Goal: Task Accomplishment & Management: Manage account settings

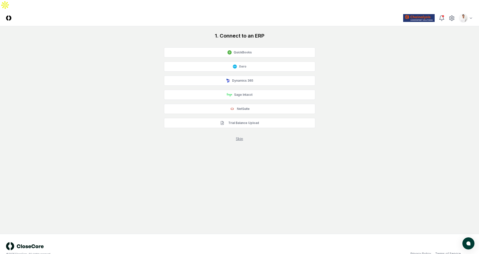
click at [453, 39] on div "1. Connect to an ERP QuickBooks Xero Dynamics 365 Sage Intacct NetSuite Trial B…" at bounding box center [239, 86] width 467 height 109
click at [467, 10] on html "CloseCore Toggle navigation menu Toggle user menu 1. Connect to an ERP QuickBoo…" at bounding box center [239, 132] width 479 height 264
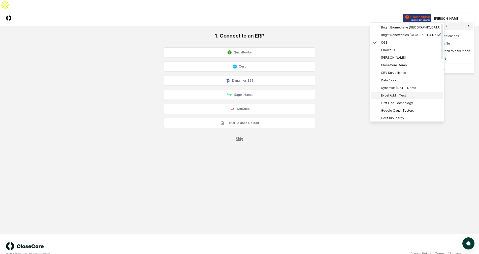
scroll to position [74, 0]
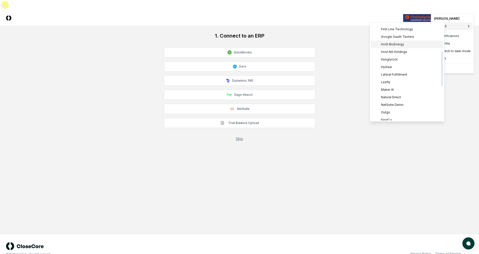
click at [402, 45] on span "HoSt BioEnergy" at bounding box center [392, 44] width 23 height 5
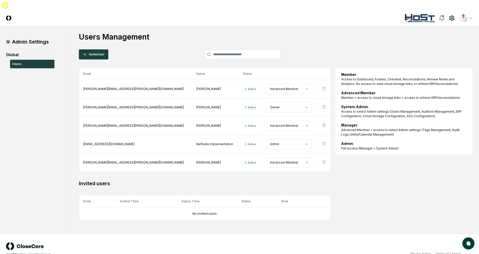
click at [380, 32] on h1 "Users Management" at bounding box center [276, 36] width 394 height 9
click at [451, 16] on icon at bounding box center [452, 18] width 5 height 5
click at [6, 10] on header "CloseCore Toggle navigation menu Toggle user menu" at bounding box center [239, 18] width 479 height 16
click at [6, 15] on img at bounding box center [8, 17] width 5 height 5
click at [7, 15] on img at bounding box center [8, 17] width 5 height 5
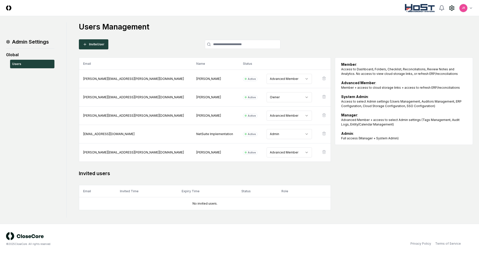
click at [465, 9] on html "CloseCore Toggle navigation menu JR Toggle user menu Admin Settings Global User…" at bounding box center [239, 127] width 479 height 254
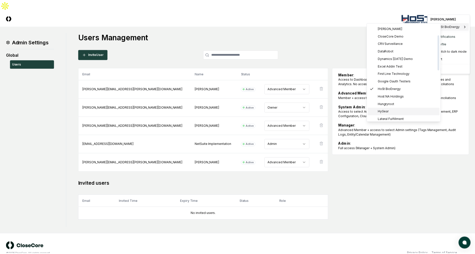
scroll to position [53, 0]
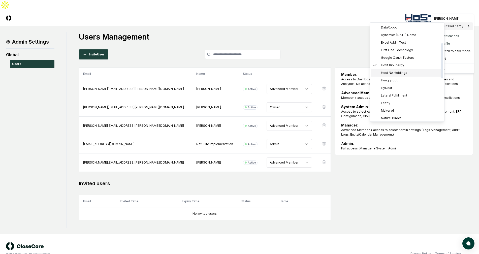
click at [399, 74] on span "Host NA Holdings" at bounding box center [394, 73] width 26 height 5
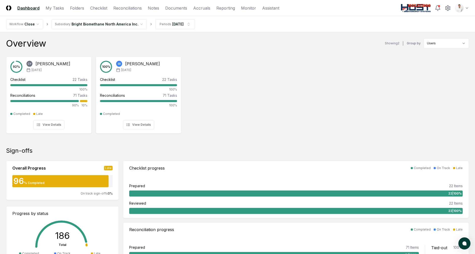
click at [218, 48] on div "Overview Showing 2 | Group by Users" at bounding box center [237, 43] width 463 height 10
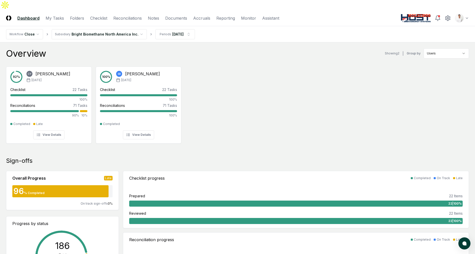
click at [218, 48] on div "Overview Showing 2 | Group by Users" at bounding box center [237, 53] width 463 height 10
click at [95, 48] on div "Overview Showing 2 | Group by Users" at bounding box center [237, 53] width 463 height 10
click at [97, 48] on div "Overview Showing 2 | Group by Users" at bounding box center [237, 53] width 463 height 10
click at [96, 15] on link "Checklist" at bounding box center [98, 18] width 17 height 6
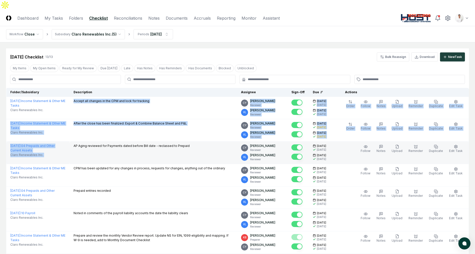
drag, startPoint x: 78, startPoint y: 91, endPoint x: 183, endPoint y: 133, distance: 112.8
click at [183, 133] on tbody "August 2025 : Income Statement & Other ME Tasks Claro Renewables Inc. Accept al…" at bounding box center [237, 243] width 463 height 292
click at [183, 142] on td "AP Aging reviewed for Payments dated before Bill date - reclassed to Prepaid" at bounding box center [154, 153] width 168 height 22
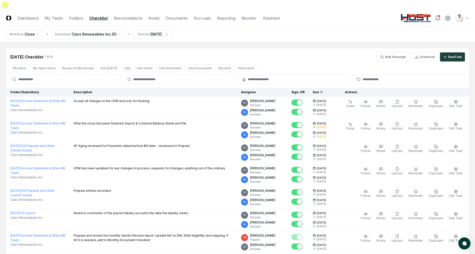
click at [228, 48] on div "Aug 2025 Checklist 13 / 13 Bulk Reassign Download New Task" at bounding box center [237, 54] width 463 height 13
click at [113, 23] on html "CloseCore Dashboard My Tasks Folders Checklist Reconciliations Notes Documents …" at bounding box center [237, 212] width 475 height 425
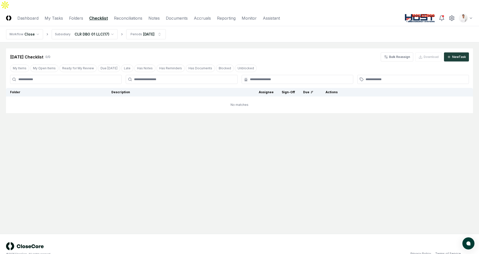
click at [98, 29] on html "CloseCore Dashboard My Tasks Folders Checklist Reconciliations Notes Documents …" at bounding box center [239, 132] width 479 height 264
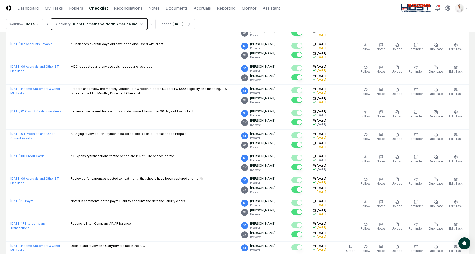
scroll to position [363, 0]
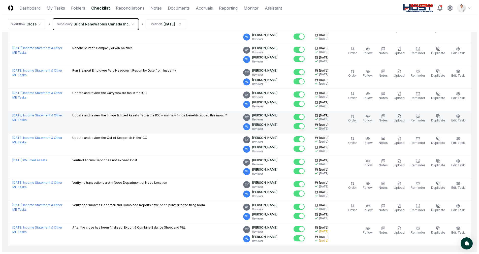
scroll to position [407, 0]
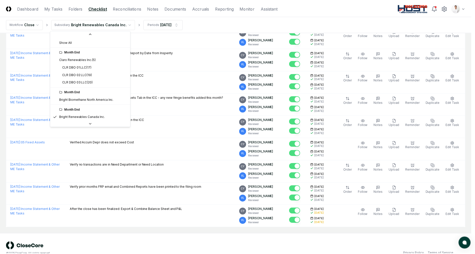
scroll to position [54, 0]
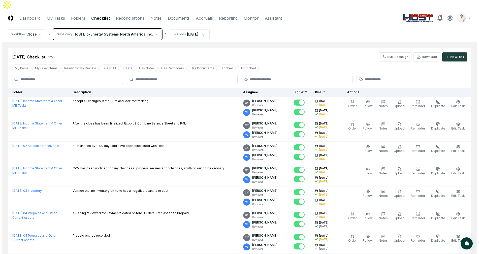
scroll to position [398, 0]
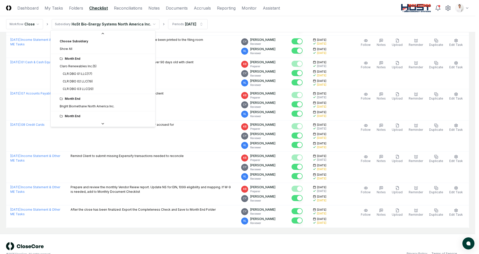
scroll to position [24, 0]
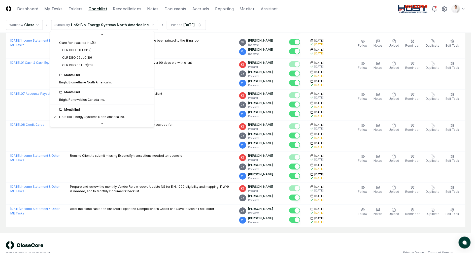
scroll to position [54, 0]
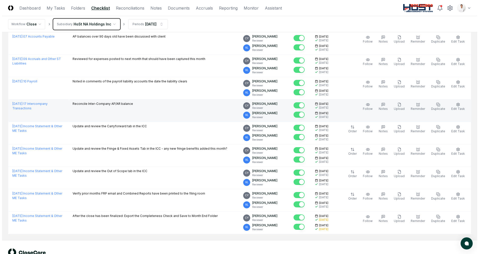
scroll to position [295, 0]
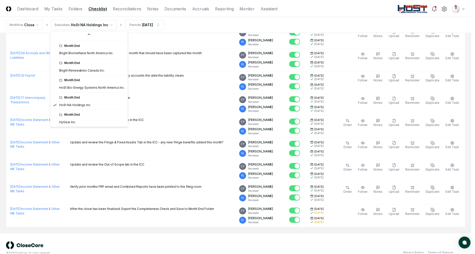
scroll to position [54, 0]
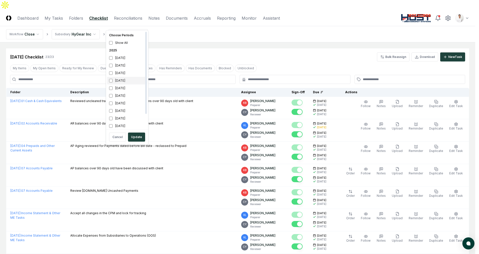
click at [124, 78] on div "[DATE]" at bounding box center [127, 81] width 40 height 8
click at [122, 87] on div "[DATE]" at bounding box center [127, 88] width 40 height 8
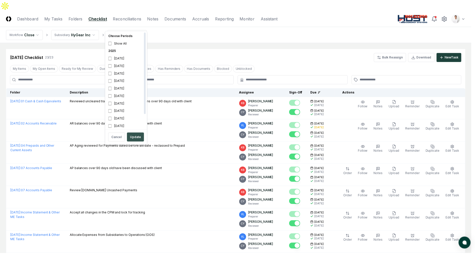
scroll to position [2, 0]
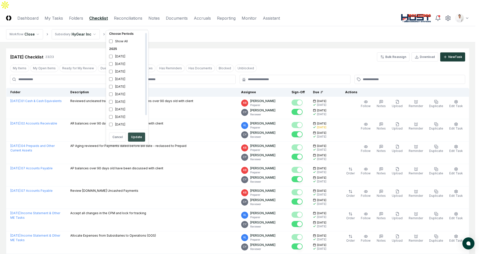
click at [142, 136] on button "Update" at bounding box center [136, 137] width 17 height 9
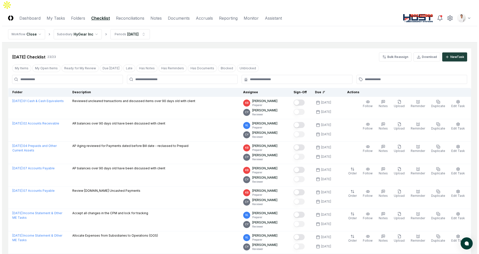
scroll to position [385, 0]
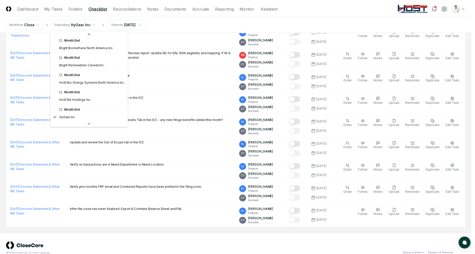
scroll to position [0, 0]
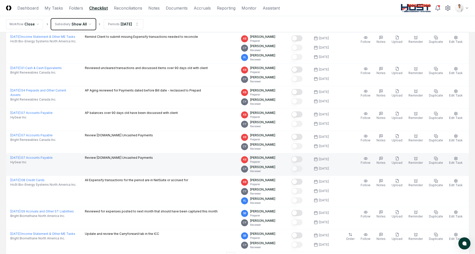
scroll to position [1036, 0]
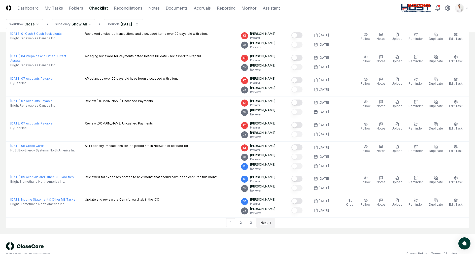
click at [259, 218] on link "Next" at bounding box center [266, 223] width 19 height 10
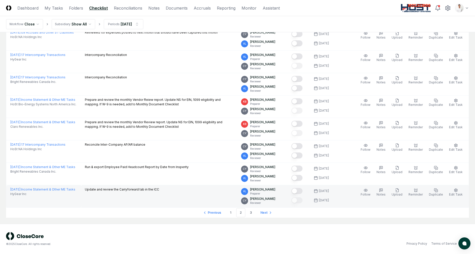
scroll to position [1001, 0]
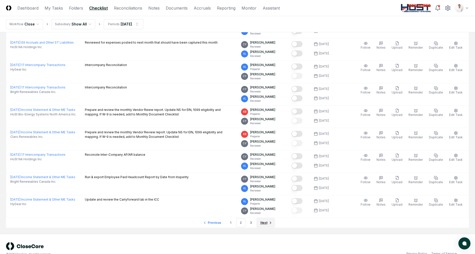
click at [265, 221] on span "Next" at bounding box center [264, 223] width 7 height 5
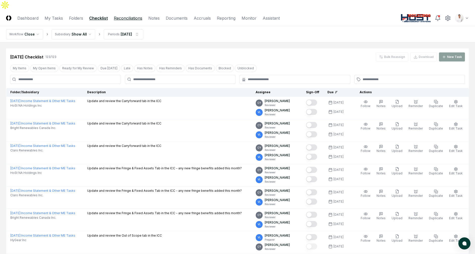
click at [136, 15] on link "Reconciliations" at bounding box center [128, 18] width 28 height 6
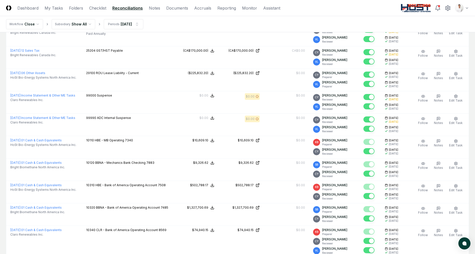
scroll to position [1011, 0]
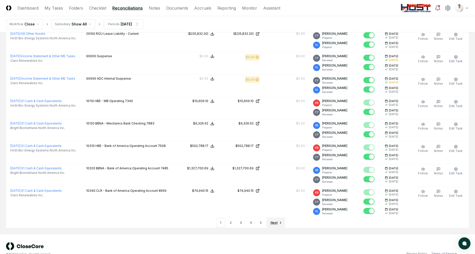
click at [275, 221] on span "Next" at bounding box center [274, 223] width 7 height 5
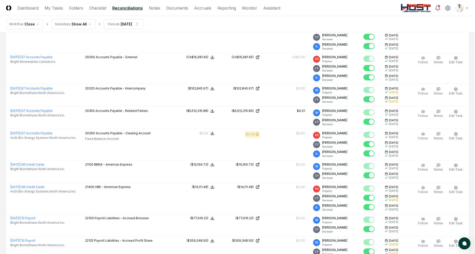
scroll to position [1090, 0]
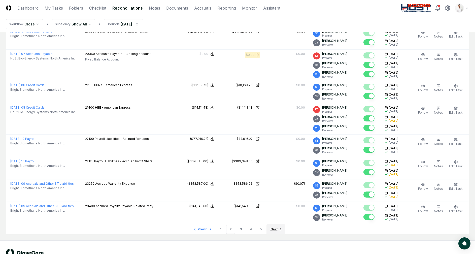
click at [275, 227] on span "Next" at bounding box center [274, 229] width 7 height 5
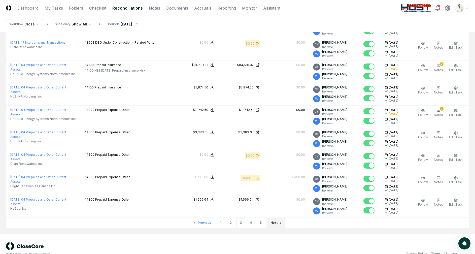
click at [275, 221] on span "Next" at bounding box center [274, 223] width 7 height 5
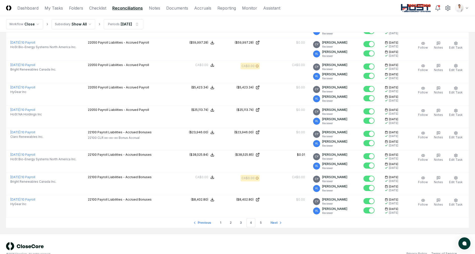
click at [275, 218] on link "Next" at bounding box center [276, 223] width 19 height 10
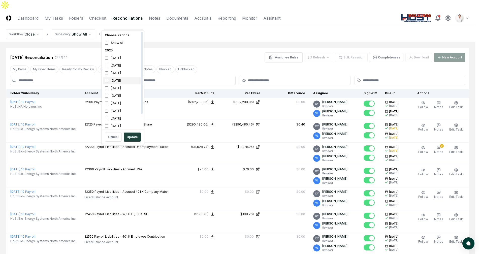
click at [125, 83] on div "[DATE]" at bounding box center [123, 81] width 40 height 8
click at [124, 89] on div "[DATE]" at bounding box center [123, 88] width 40 height 8
click at [134, 134] on button "Update" at bounding box center [132, 137] width 17 height 9
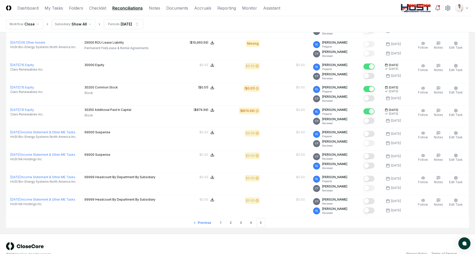
click at [262, 218] on li "5" at bounding box center [261, 222] width 9 height 9
click at [216, 218] on link "1" at bounding box center [220, 222] width 9 height 9
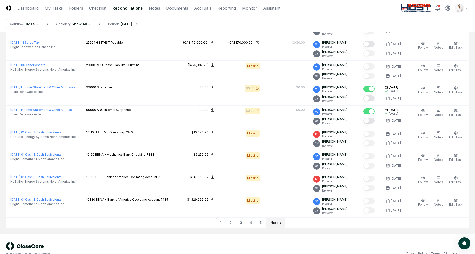
click at [272, 221] on span "Next" at bounding box center [274, 223] width 7 height 5
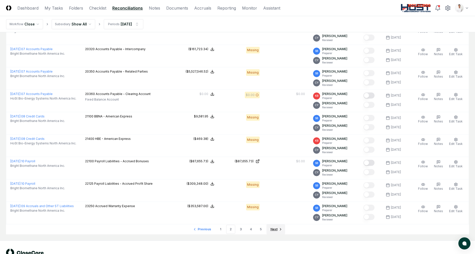
click at [277, 224] on link "Next" at bounding box center [276, 229] width 19 height 10
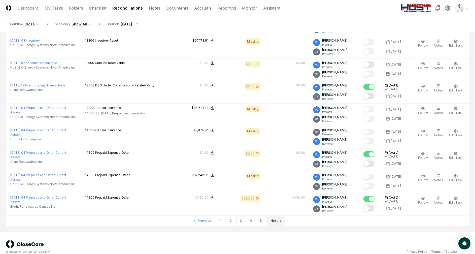
click at [275, 219] on span "Next" at bounding box center [274, 221] width 7 height 5
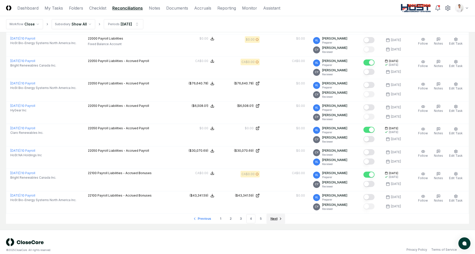
click at [281, 217] on link "Next" at bounding box center [276, 219] width 19 height 10
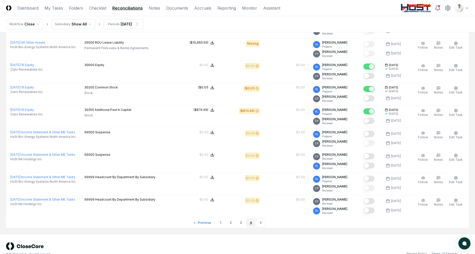
click at [250, 218] on link "4" at bounding box center [251, 222] width 9 height 9
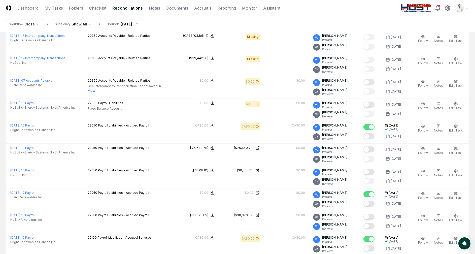
scroll to position [1006, 0]
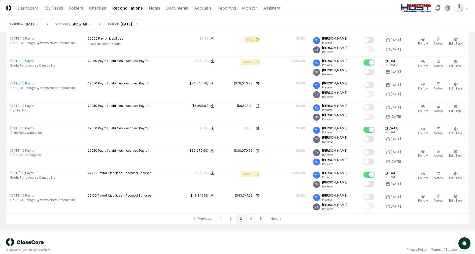
click at [241, 214] on link "3" at bounding box center [240, 218] width 9 height 9
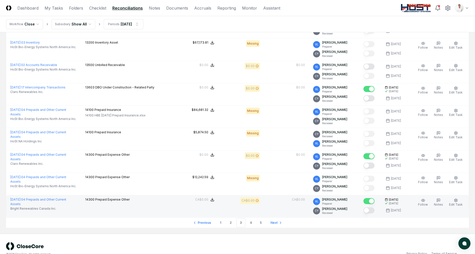
scroll to position [1008, 0]
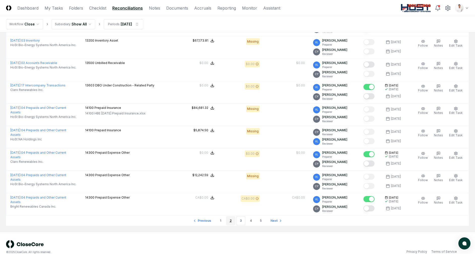
click at [233, 216] on link "2" at bounding box center [230, 220] width 9 height 9
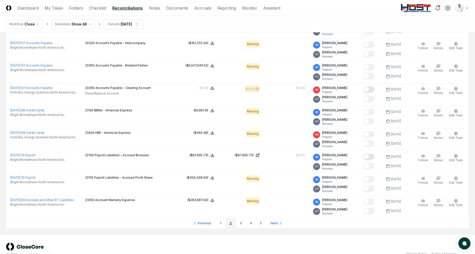
scroll to position [1002, 0]
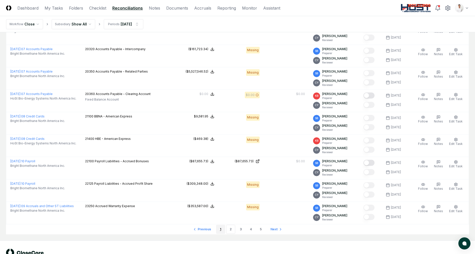
click at [224, 225] on link "1" at bounding box center [220, 229] width 9 height 9
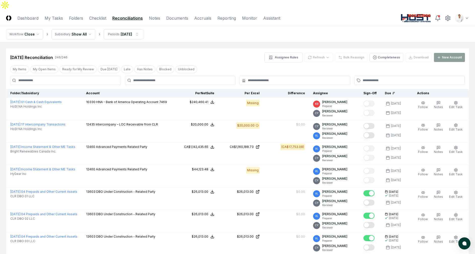
click at [314, 26] on nav "Workflow Close Subsidiary Show All Periods Sep 2025" at bounding box center [237, 34] width 475 height 16
click at [253, 30] on nav "Workflow Close Subsidiary Show All Periods Sep 2025" at bounding box center [237, 34] width 475 height 16
click at [318, 26] on nav "Workflow Close Subsidiary Show All Periods Sep 2025" at bounding box center [237, 34] width 475 height 16
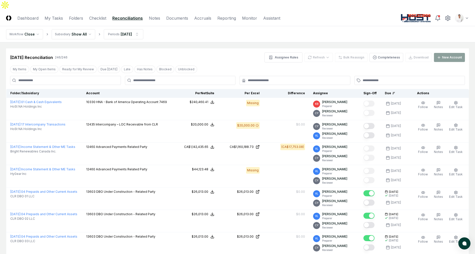
click at [213, 26] on nav "Workflow Close Subsidiary Show All Periods Sep 2025" at bounding box center [237, 34] width 475 height 16
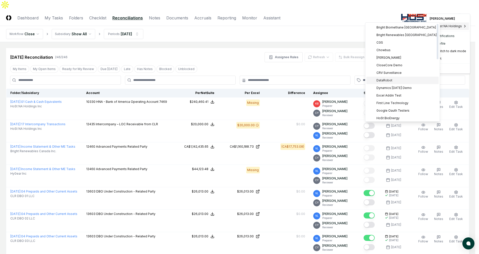
click at [390, 80] on span "DataRobot" at bounding box center [385, 80] width 16 height 5
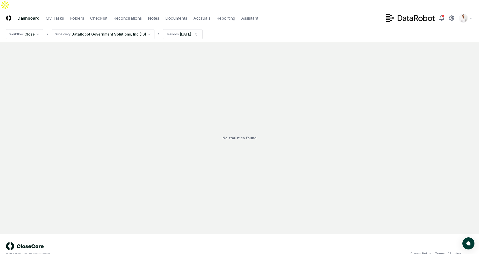
click at [155, 80] on div "No statistics found" at bounding box center [239, 137] width 467 height 179
click at [129, 86] on div "No statistics found" at bounding box center [239, 137] width 467 height 179
click at [118, 49] on div "No statistics found" at bounding box center [239, 137] width 467 height 179
click at [161, 48] on div "No statistics found" at bounding box center [239, 137] width 467 height 179
click at [340, 48] on div "No statistics found" at bounding box center [239, 137] width 467 height 179
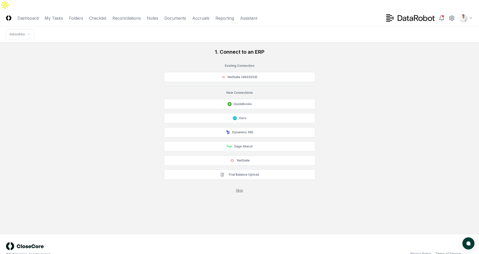
click at [241, 188] on link "Skip" at bounding box center [239, 190] width 7 height 4
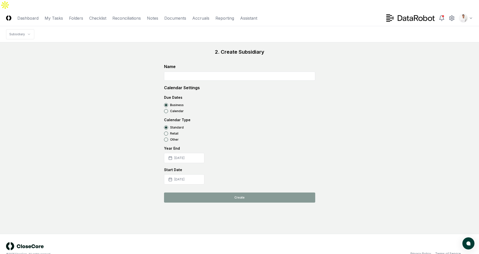
click at [222, 72] on input at bounding box center [239, 76] width 151 height 9
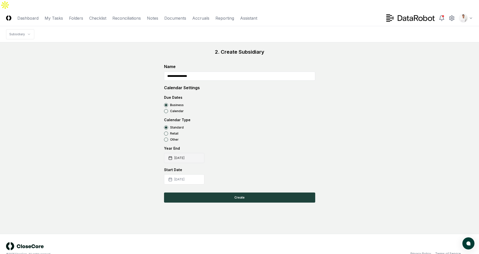
type input "**********"
click at [181, 153] on button "[DATE]" at bounding box center [184, 158] width 40 height 10
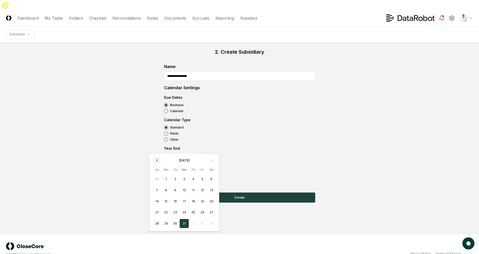
click at [159, 159] on button "Go to previous month" at bounding box center [157, 160] width 7 height 7
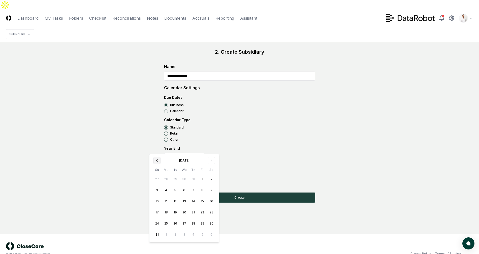
click at [159, 159] on button "Go to previous month" at bounding box center [157, 160] width 7 height 7
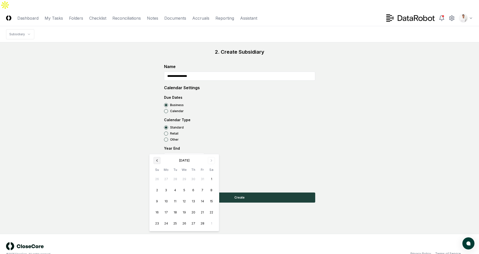
click at [159, 159] on button "Go to previous month" at bounding box center [157, 160] width 7 height 7
click at [202, 225] on button "31" at bounding box center [202, 223] width 9 height 9
click at [273, 152] on div "Year End 2025-01-[DATE] Mo Tu We Th Fr Sa 29 30 31 1 2 3 4 5 6 7 8 9 10 11 12 1…" at bounding box center [239, 154] width 151 height 17
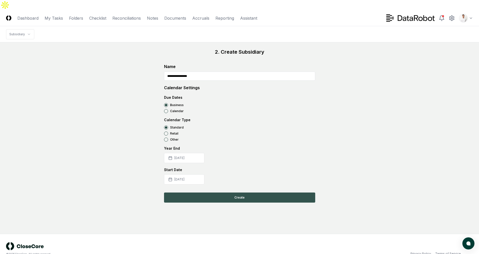
click at [229, 193] on button "Create" at bounding box center [239, 198] width 151 height 10
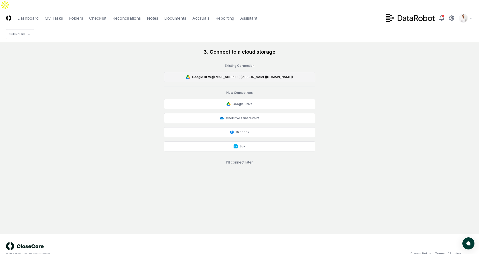
click at [243, 72] on button "Google Drive ( [EMAIL_ADDRESS][PERSON_NAME][DOMAIN_NAME] )" at bounding box center [239, 77] width 151 height 10
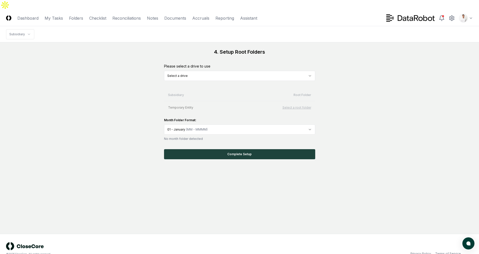
click at [255, 69] on html "CloseCore Dashboard My Tasks Folders Checklist Reconciliations Notes Documents …" at bounding box center [239, 132] width 479 height 264
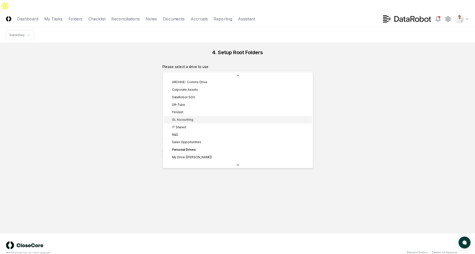
scroll to position [10, 0]
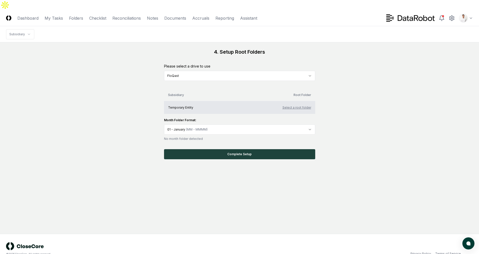
click at [289, 105] on button "Select a root folder" at bounding box center [297, 107] width 29 height 5
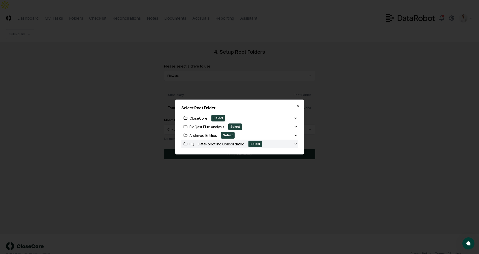
click at [278, 145] on div "FQ - DataRobot Inc Consolidated Select" at bounding box center [238, 144] width 112 height 7
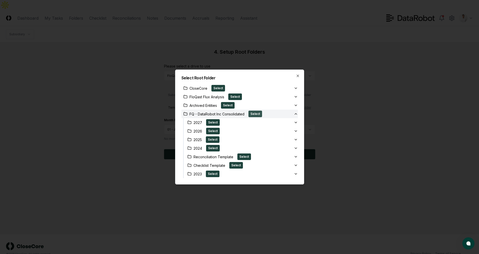
click at [258, 114] on button "Select" at bounding box center [256, 114] width 14 height 7
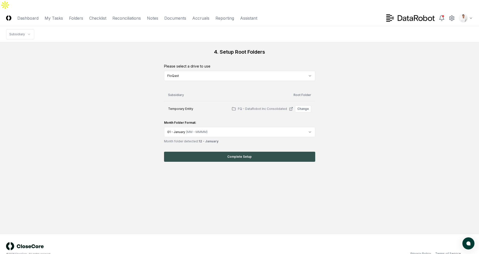
click at [262, 152] on button "Complete Setup" at bounding box center [239, 157] width 151 height 10
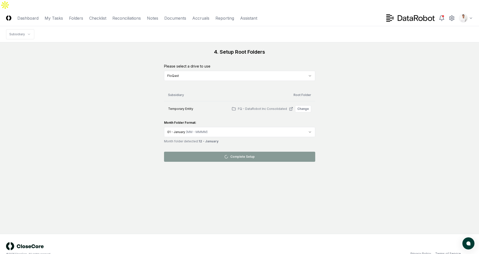
click at [125, 122] on div "4. Setup Root Folders Please select a drive to use FloQast Subsidiary Root Fold…" at bounding box center [239, 104] width 467 height 113
click at [118, 90] on div "4. Setup Root Folders Please select a drive to use FloQast Subsidiary Root Fold…" at bounding box center [239, 104] width 467 height 113
click at [117, 92] on div "4. Setup Root Folders Please select a drive to use FloQast Subsidiary Root Fold…" at bounding box center [239, 104] width 467 height 113
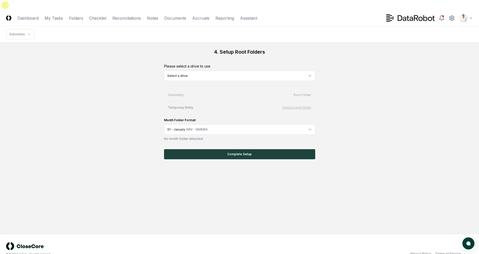
click at [134, 63] on div "4. Setup Root Folders Please select a drive to use Select a drive Subsidiary Ro…" at bounding box center [239, 103] width 467 height 111
click at [268, 67] on html "CloseCore Dashboard My Tasks Folders Checklist Reconciliations Notes Documents …" at bounding box center [239, 132] width 479 height 264
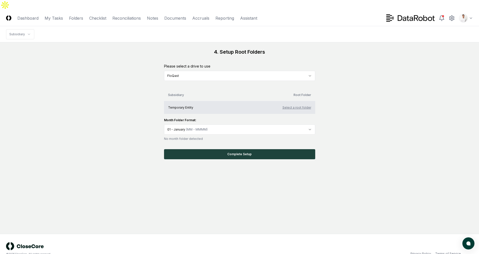
click at [292, 105] on button "Select a root folder" at bounding box center [297, 107] width 29 height 5
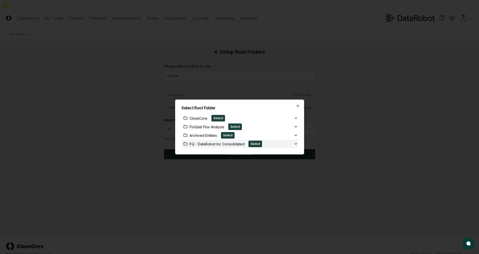
click at [285, 146] on div "FQ - DataRobot Inc Consolidated Select" at bounding box center [238, 144] width 112 height 7
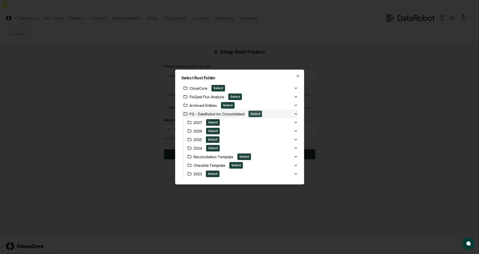
click at [252, 115] on button "Select" at bounding box center [256, 114] width 14 height 7
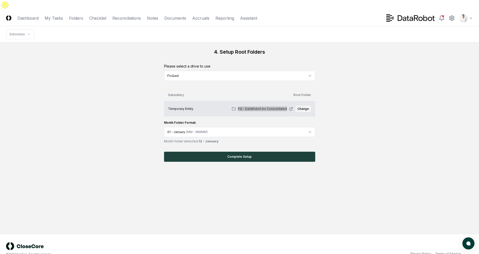
click at [305, 105] on button "Change" at bounding box center [303, 108] width 16 height 7
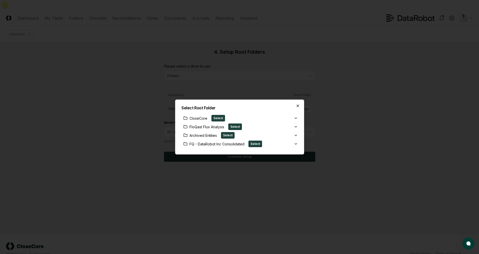
click at [298, 105] on html "CloseCore Dashboard My Tasks Folders Checklist Reconciliations Notes Documents …" at bounding box center [239, 132] width 479 height 264
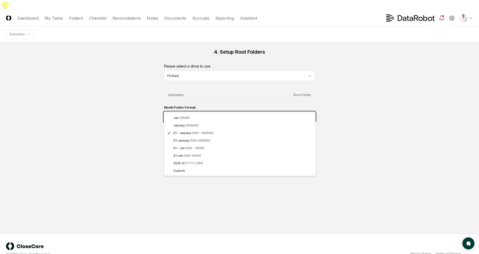
click at [359, 102] on html "CloseCore Dashboard My Tasks Folders Checklist Reconciliations Notes Documents …" at bounding box center [239, 132] width 479 height 264
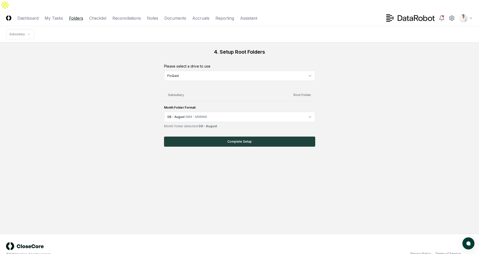
click at [78, 15] on link "Folders" at bounding box center [76, 18] width 14 height 6
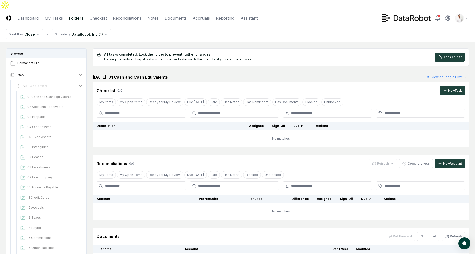
click at [62, 80] on button "08 - September" at bounding box center [49, 85] width 75 height 11
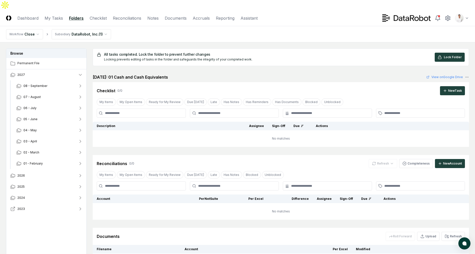
click at [57, 203] on button "2023" at bounding box center [46, 208] width 81 height 11
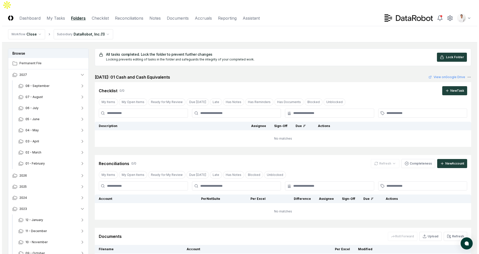
scroll to position [57, 0]
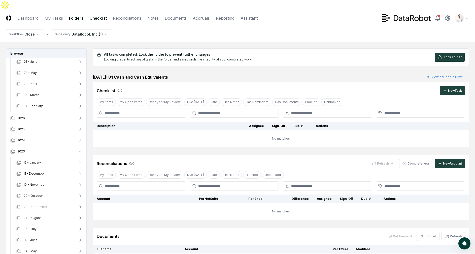
click at [106, 15] on link "Checklist" at bounding box center [98, 18] width 17 height 6
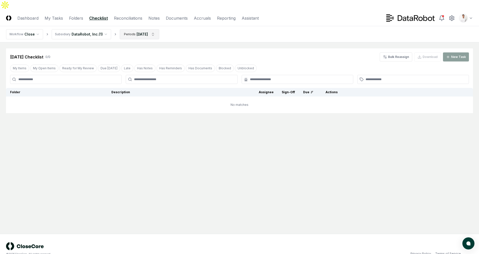
click at [141, 23] on html "CloseCore Dashboard My Tasks Folders Checklist Reconciliations Notes Documents …" at bounding box center [239, 132] width 479 height 264
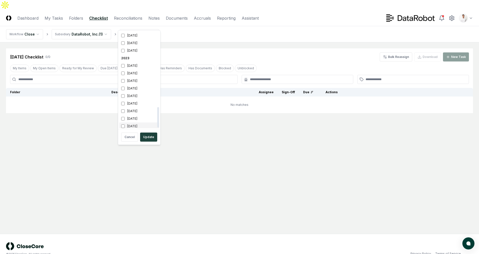
scroll to position [357, 0]
click at [226, 39] on html "CloseCore Dashboard My Tasks Folders Checklist Reconciliations Notes Documents …" at bounding box center [239, 132] width 479 height 264
click at [149, 28] on html "CloseCore Dashboard My Tasks Folders Checklist Reconciliations Notes Documents …" at bounding box center [239, 132] width 479 height 264
click at [190, 182] on html "CloseCore Dashboard My Tasks Folders Checklist Reconciliations Notes Documents …" at bounding box center [239, 132] width 479 height 264
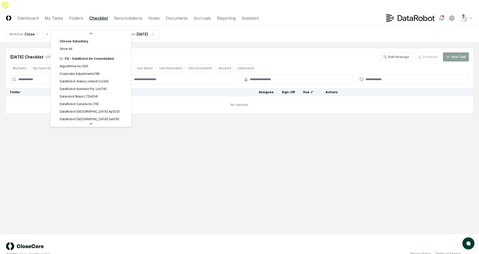
click at [94, 20] on html "CloseCore Dashboard My Tasks Folders Checklist Reconciliations Notes Documents …" at bounding box center [239, 132] width 479 height 264
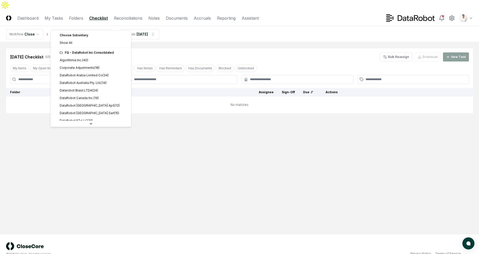
scroll to position [6, 0]
click at [151, 25] on html "CloseCore Dashboard My Tasks Folders Checklist Reconciliations Notes Documents …" at bounding box center [239, 132] width 479 height 264
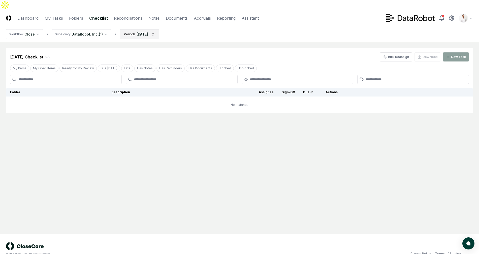
click at [151, 24] on html "CloseCore Dashboard My Tasks Folders Checklist Reconciliations Notes Documents …" at bounding box center [239, 132] width 479 height 264
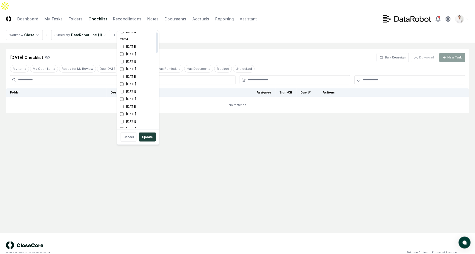
scroll to position [357, 0]
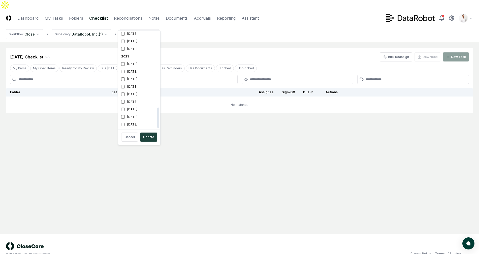
click at [212, 129] on html "CloseCore Dashboard My Tasks Folders Checklist Reconciliations Notes Documents …" at bounding box center [239, 132] width 479 height 264
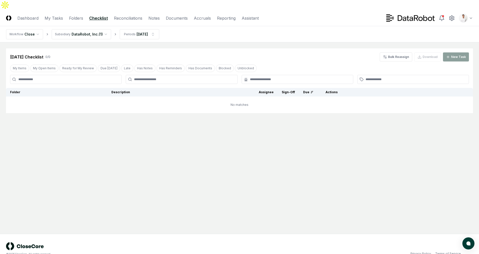
click at [77, 10] on header "CloseCore Dashboard My Tasks Folders Checklist Reconciliations Notes Documents …" at bounding box center [239, 18] width 479 height 16
click at [75, 15] on link "Folders" at bounding box center [76, 18] width 14 height 6
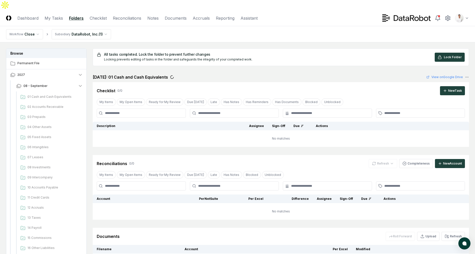
scroll to position [170, 0]
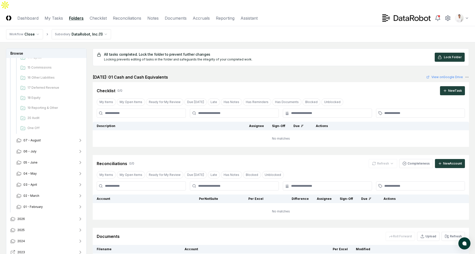
click at [47, 247] on button "2023" at bounding box center [46, 252] width 81 height 11
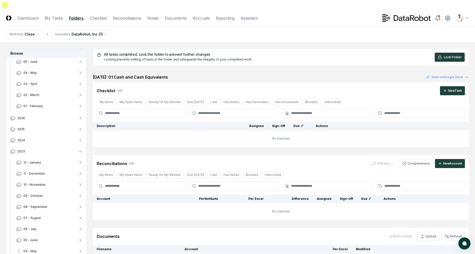
click at [44, 246] on button "04 - May" at bounding box center [49, 251] width 75 height 11
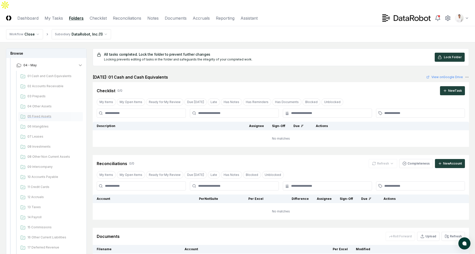
scroll to position [309, 0]
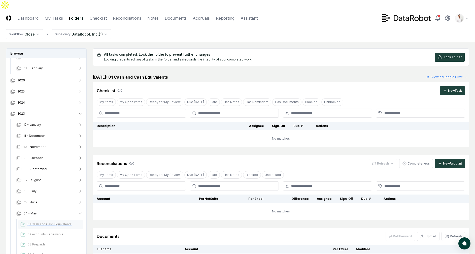
click at [42, 222] on span "01 Cash and Cash Equivalents" at bounding box center [53, 224] width 53 height 5
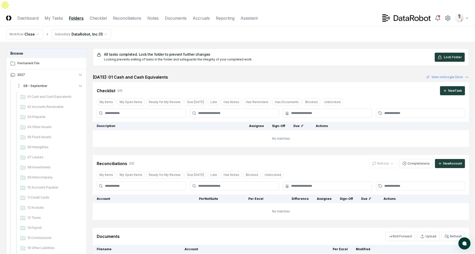
click at [53, 80] on button "08 - September" at bounding box center [49, 85] width 75 height 11
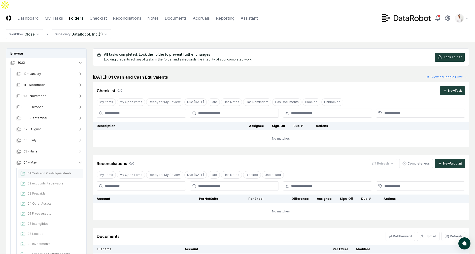
scroll to position [101, 0]
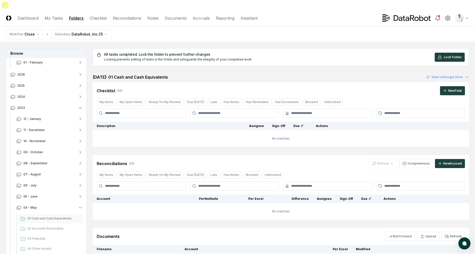
click at [182, 62] on div "All tasks completed. Lock the folder to prevent further changes Locking prevent…" at bounding box center [281, 159] width 377 height 222
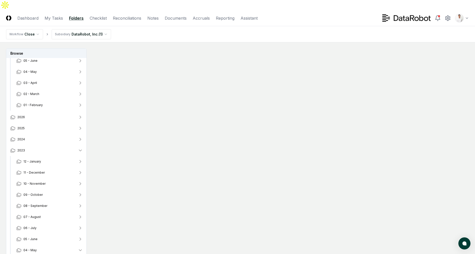
scroll to position [58, 0]
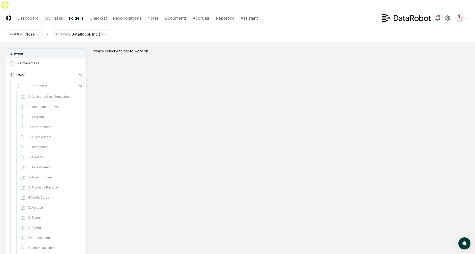
click at [62, 80] on button "08 - September" at bounding box center [49, 85] width 75 height 11
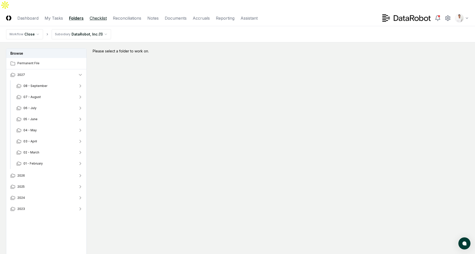
click at [99, 15] on link "Checklist" at bounding box center [98, 18] width 17 height 6
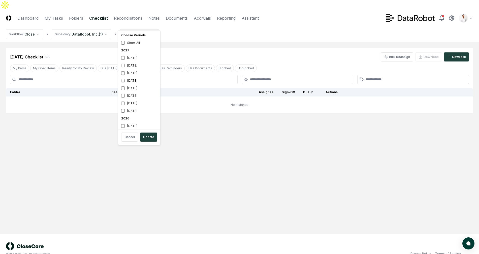
click at [138, 27] on html "CloseCore Dashboard My Tasks Folders Checklist Reconciliations Notes Documents …" at bounding box center [239, 132] width 479 height 264
click at [189, 37] on html "CloseCore Dashboard My Tasks Folders Checklist Reconciliations Notes Documents …" at bounding box center [239, 132] width 479 height 264
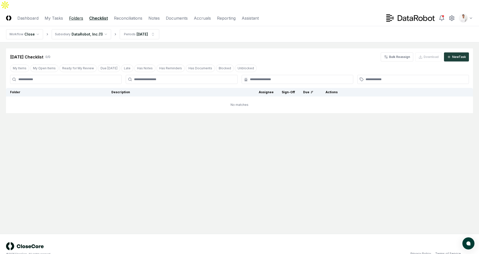
click at [81, 15] on link "Folders" at bounding box center [76, 18] width 14 height 6
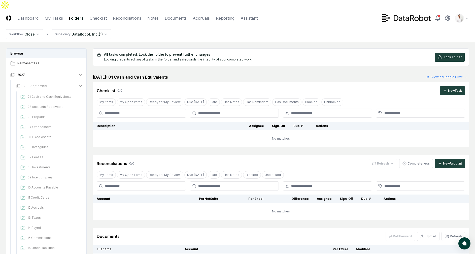
scroll to position [170, 0]
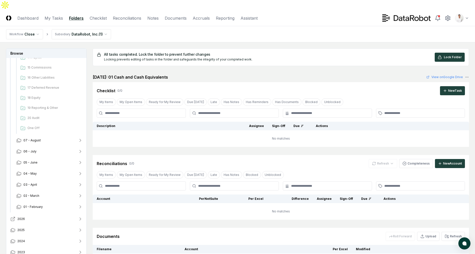
click at [46, 214] on button "2026" at bounding box center [46, 219] width 81 height 11
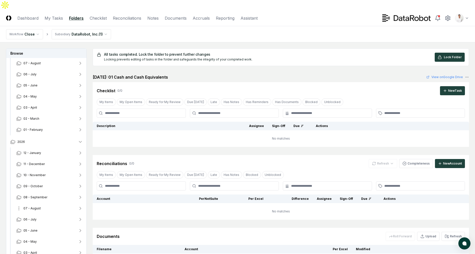
click at [41, 203] on button "07 - August" at bounding box center [49, 208] width 75 height 11
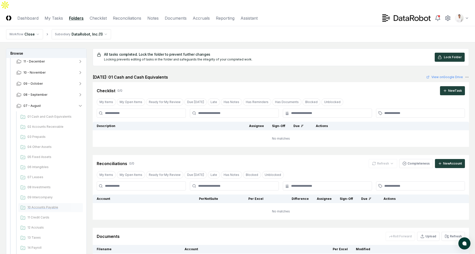
scroll to position [379, 0]
click at [50, 83] on div "01 Cash and Cash Equivalents" at bounding box center [50, 87] width 65 height 9
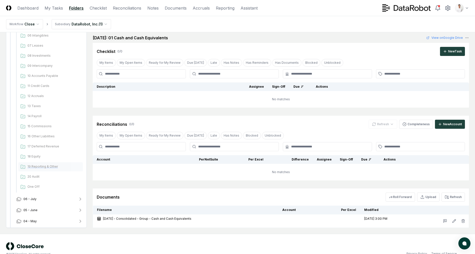
scroll to position [368, 0]
click at [47, 77] on span "02 Accounts Receivable" at bounding box center [53, 79] width 53 height 5
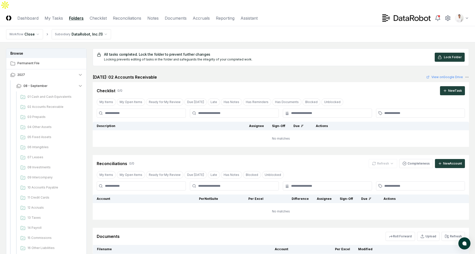
click at [315, 42] on main "Browse Permanent File 2027 [DATE] Cash and Cash Equivalents 02 Accounts Receiva…" at bounding box center [237, 184] width 475 height 284
